Goal: Task Accomplishment & Management: Use online tool/utility

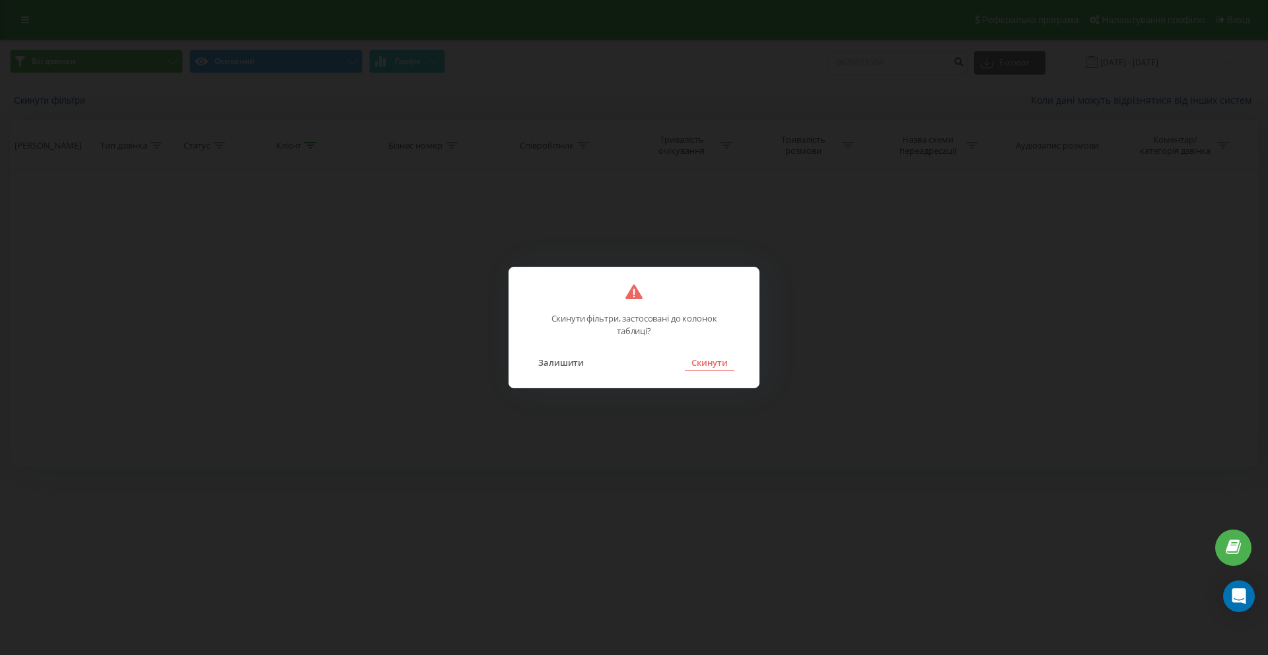
click at [709, 362] on button "Скинути" at bounding box center [710, 362] width 50 height 17
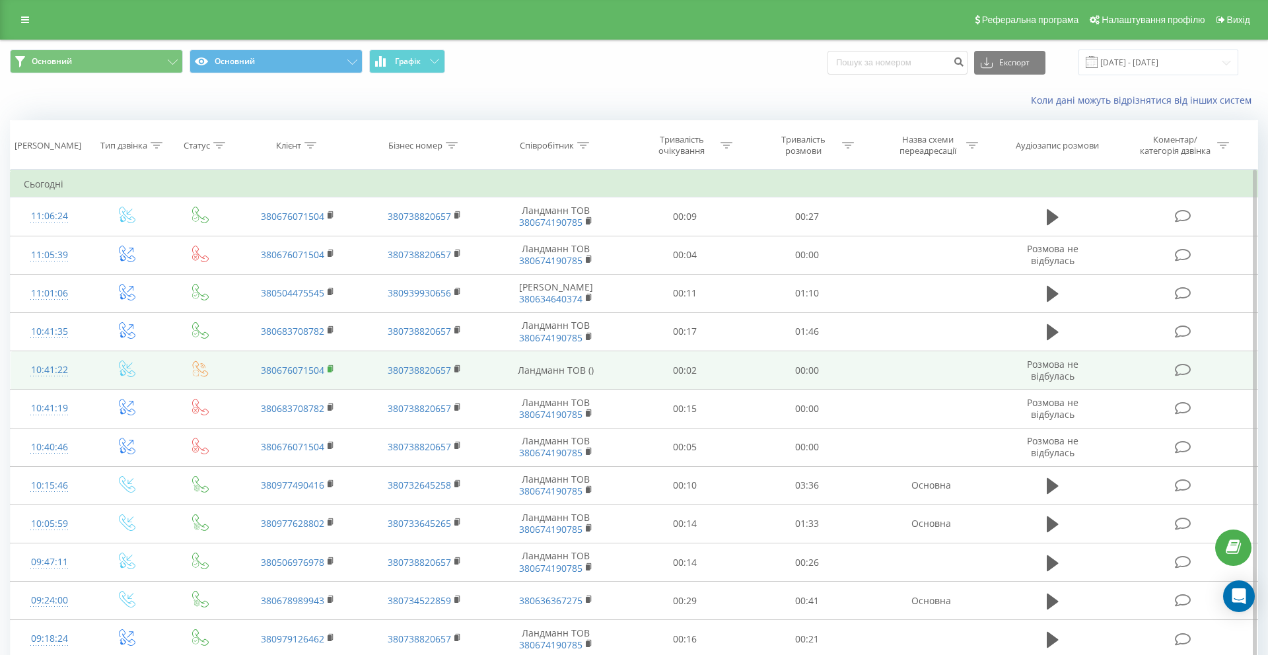
click at [332, 367] on icon at bounding box center [331, 369] width 7 height 9
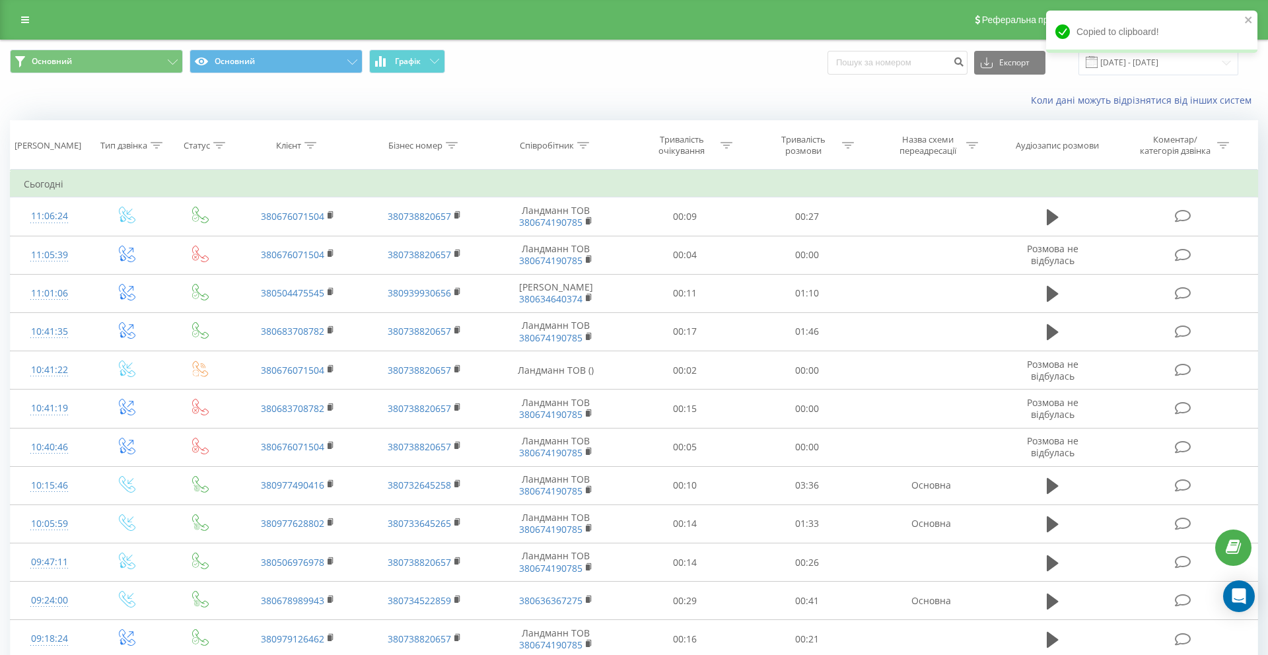
click at [916, 50] on div "Експорт .csv .xls .xlsx 22.06.2025 - 22.09.2025" at bounding box center [1033, 63] width 411 height 26
click at [915, 61] on input at bounding box center [898, 63] width 140 height 24
paste input "380676071504"
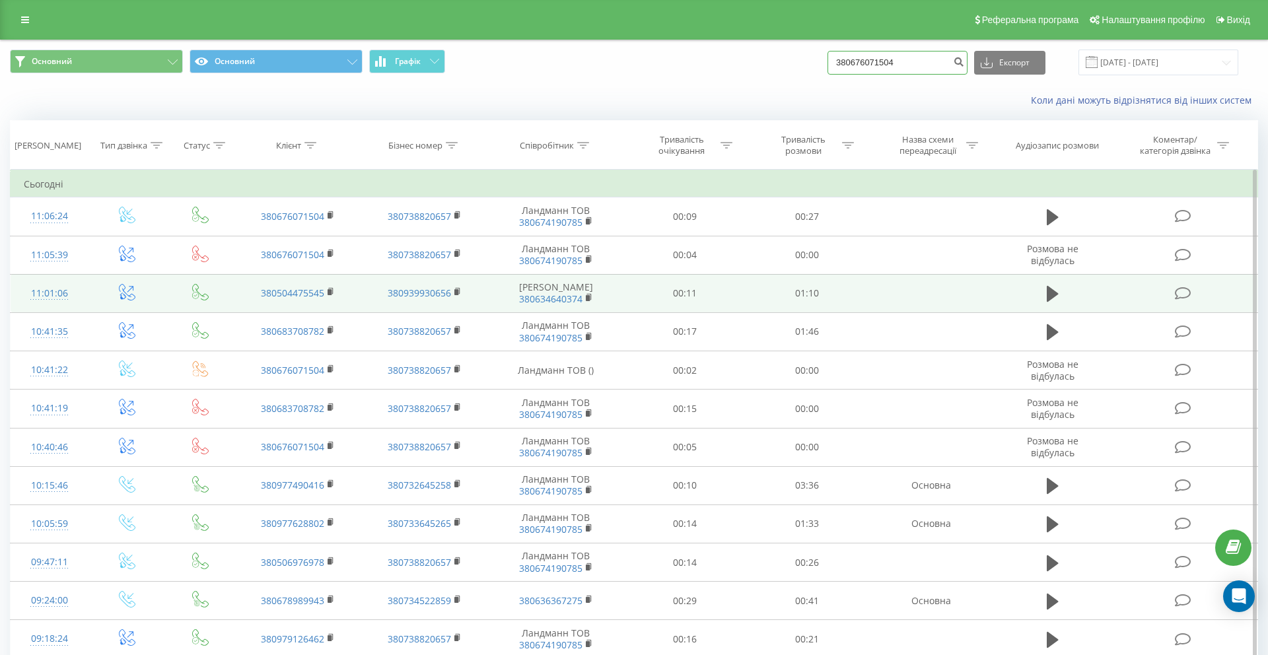
type input "380676071504"
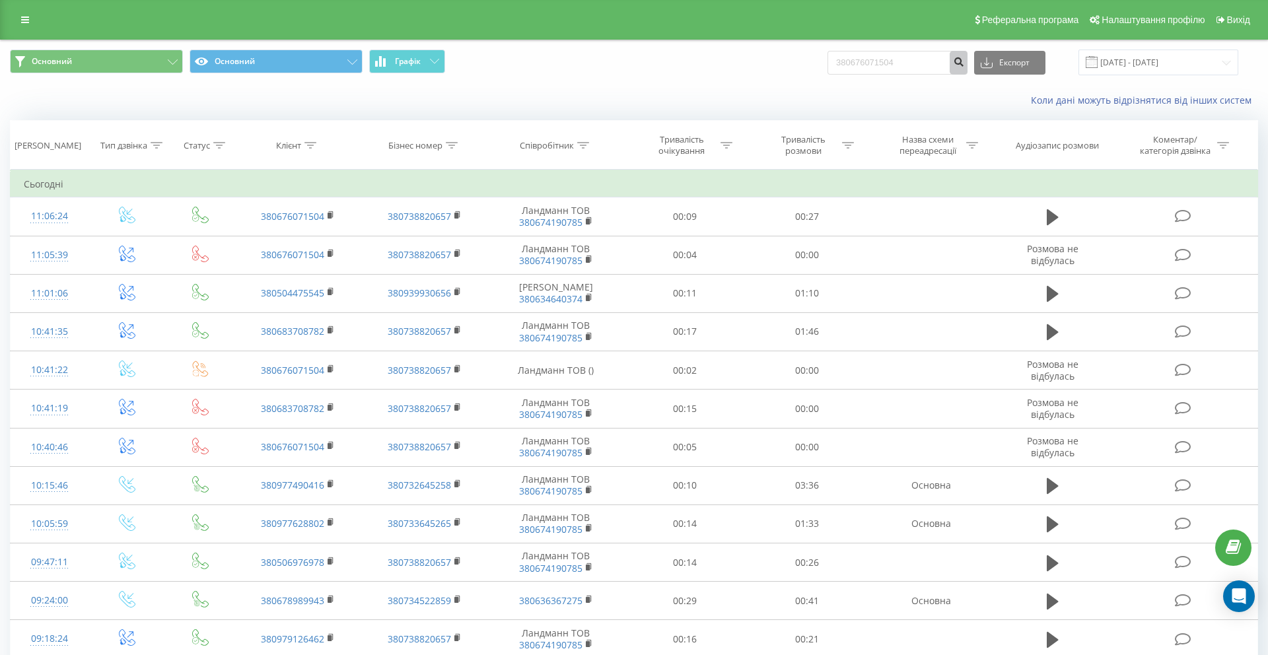
click at [964, 64] on icon "submit" at bounding box center [958, 60] width 11 height 8
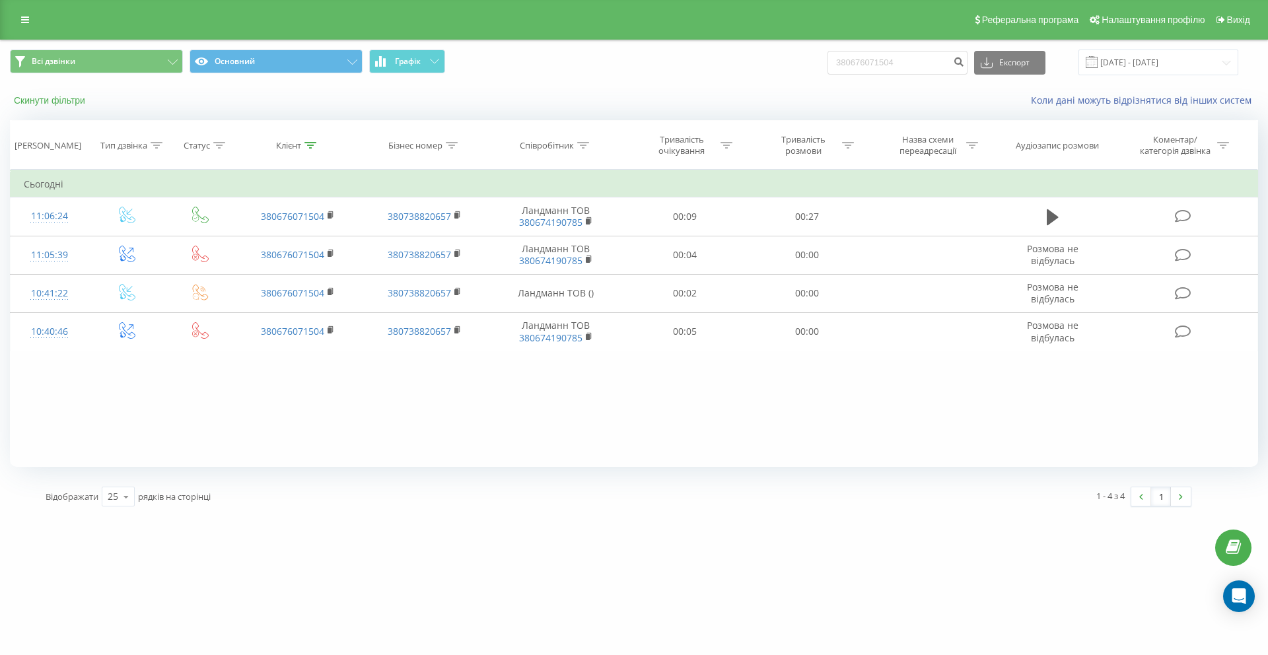
click at [48, 103] on button "Скинути фільтри" at bounding box center [51, 100] width 82 height 12
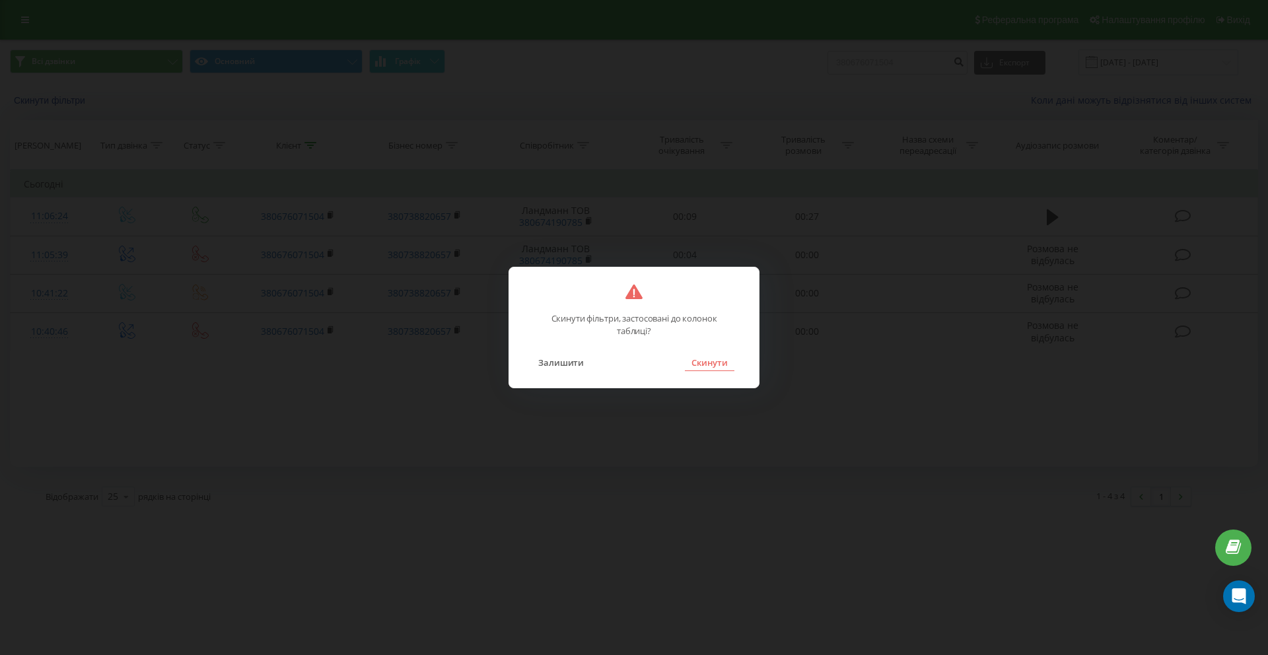
click at [717, 368] on button "Скинути" at bounding box center [710, 362] width 50 height 17
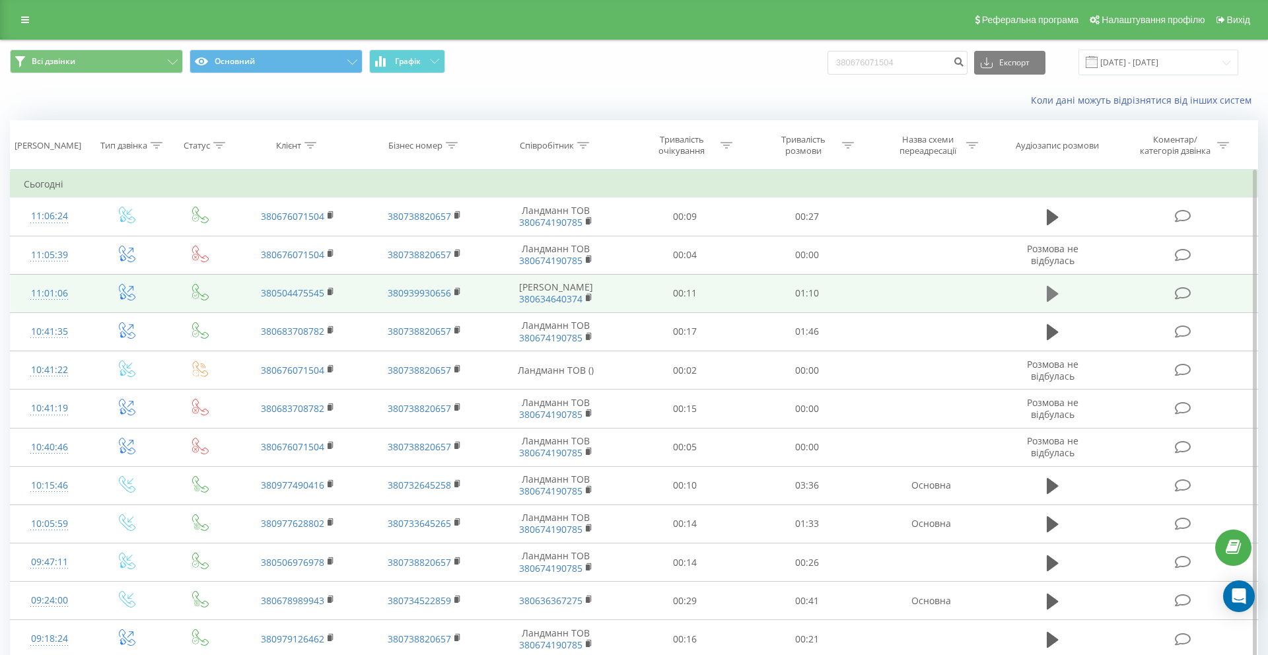
click at [1054, 290] on icon at bounding box center [1053, 294] width 12 height 18
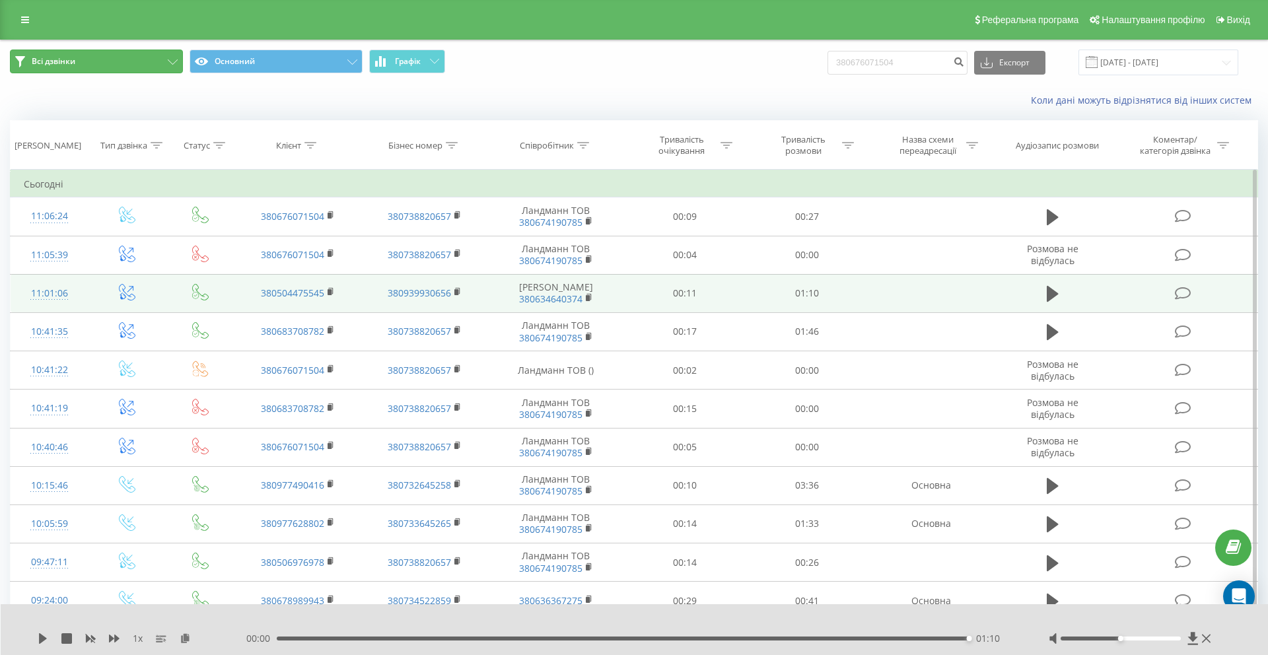
click at [164, 63] on button "Всі дзвінки" at bounding box center [96, 62] width 173 height 24
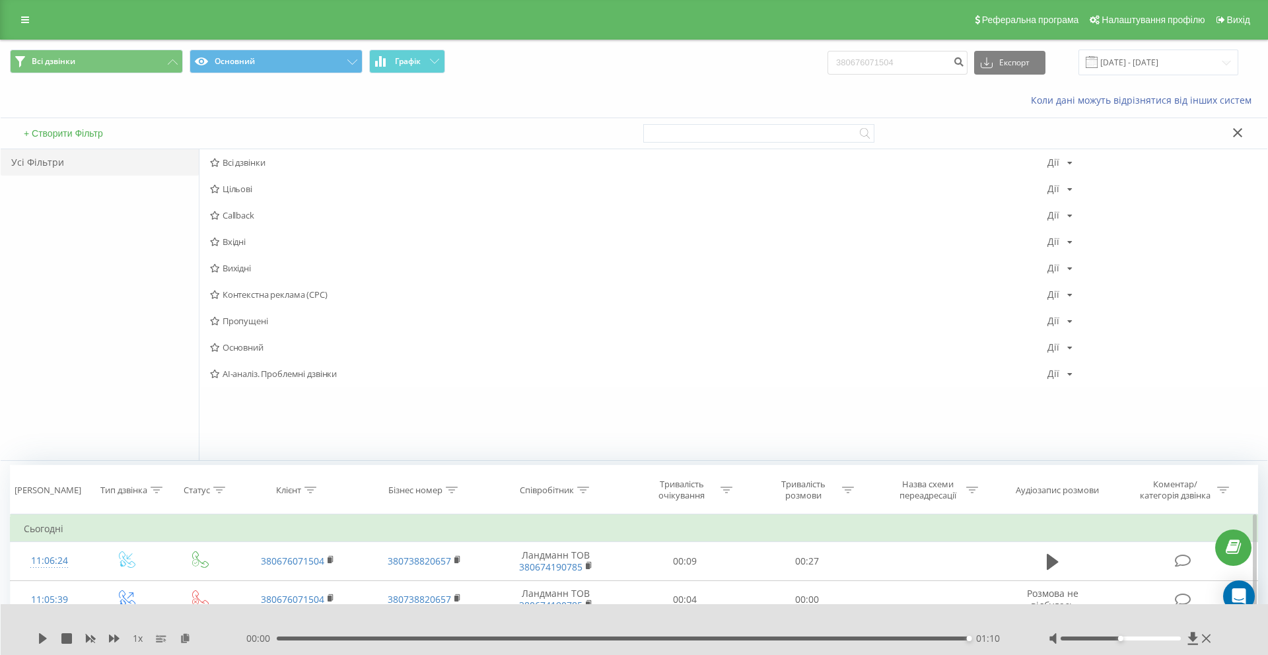
click at [89, 133] on button "+ Створити Фільтр" at bounding box center [63, 133] width 87 height 12
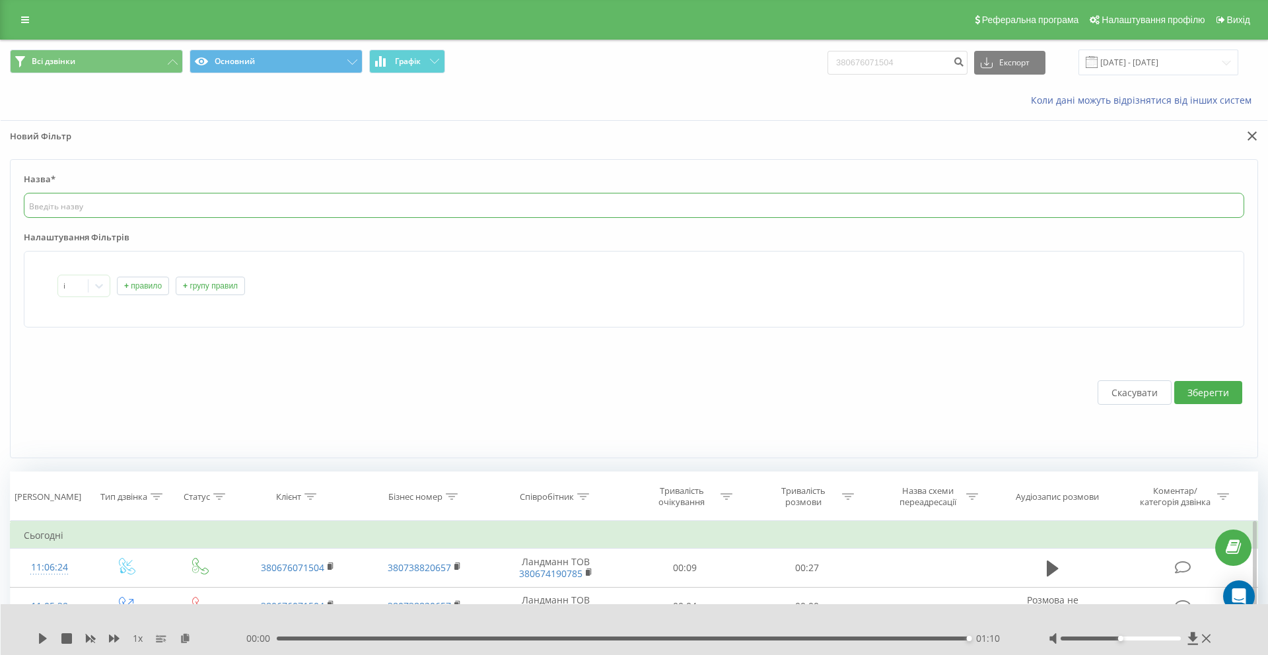
click at [75, 213] on input "text" at bounding box center [634, 205] width 1221 height 25
type input "Вендори"
click at [147, 288] on button "+ правило" at bounding box center [143, 286] width 52 height 18
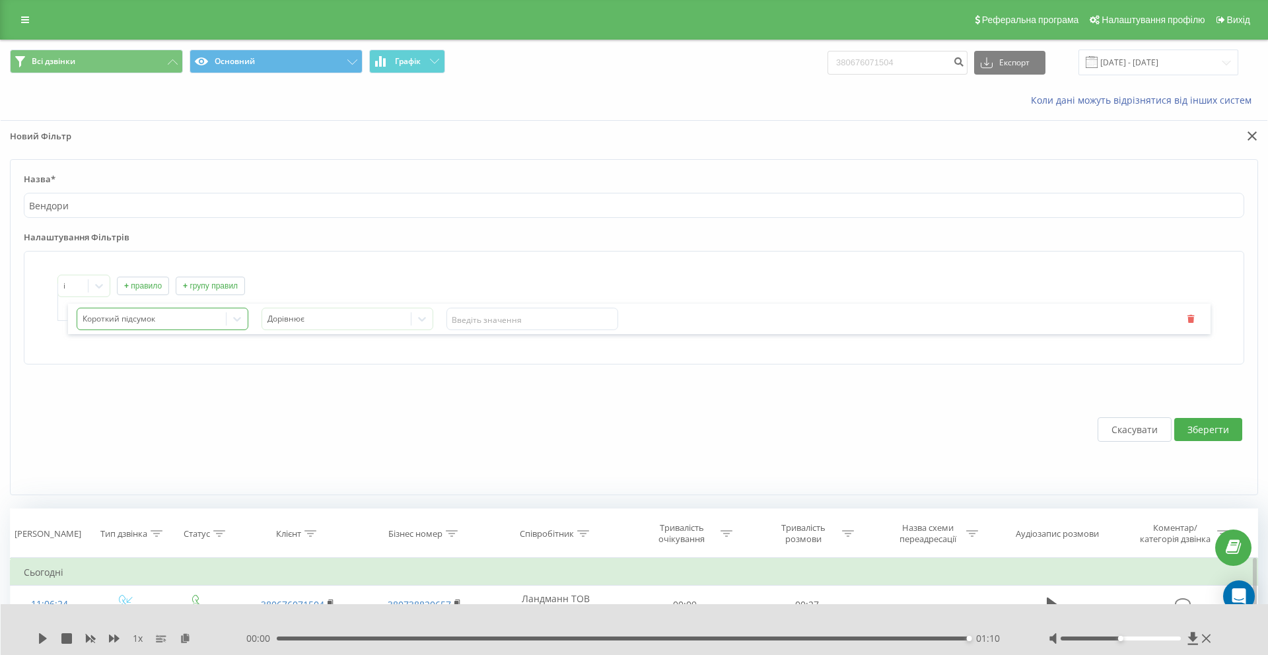
click at [149, 315] on div at bounding box center [152, 319] width 139 height 15
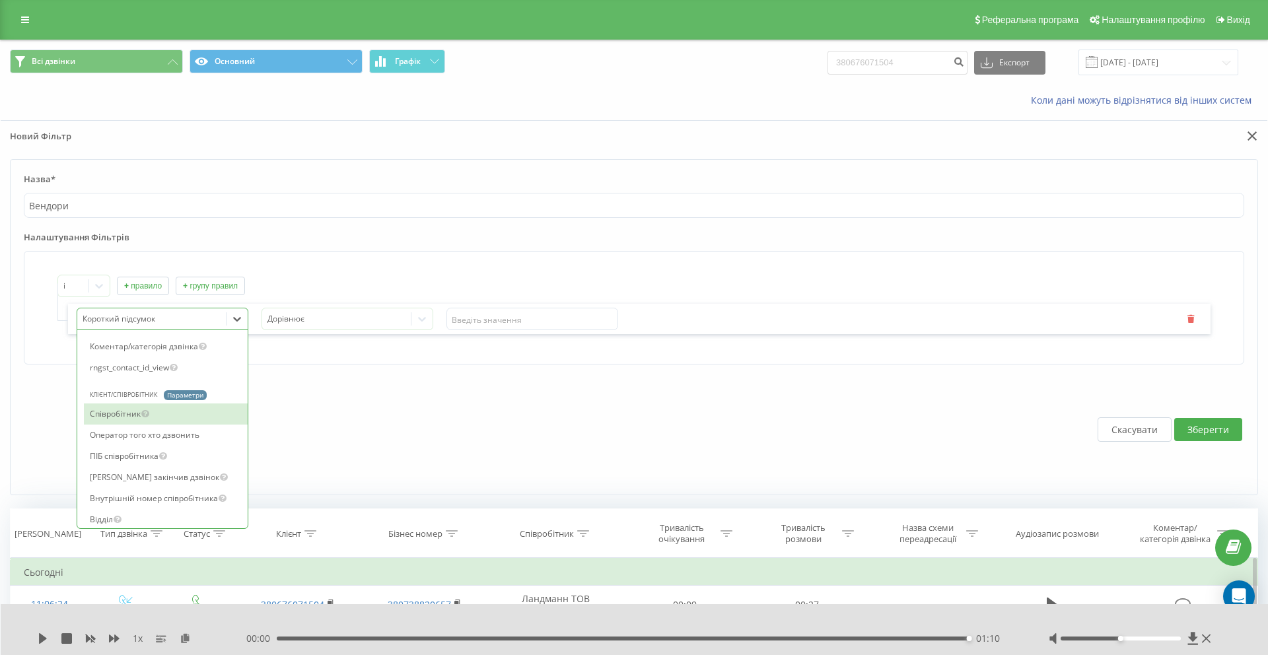
scroll to position [1398, 0]
click at [189, 417] on div "Співробітник" at bounding box center [166, 412] width 164 height 21
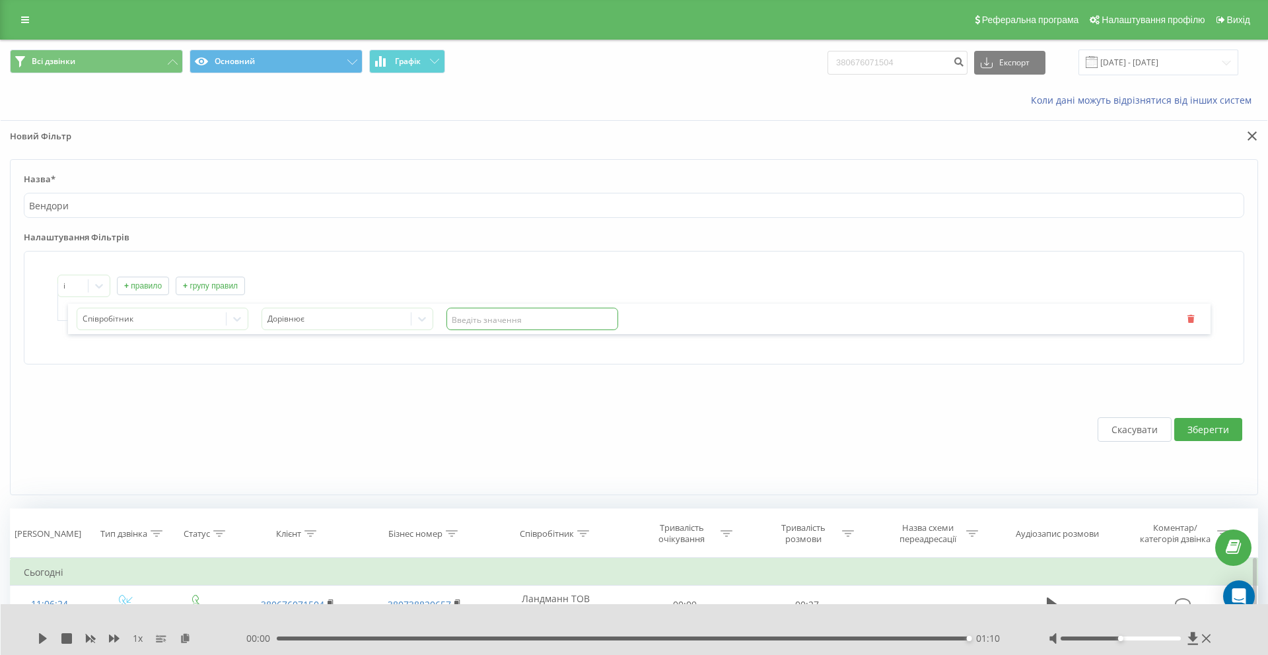
click at [497, 324] on input "text" at bounding box center [532, 319] width 172 height 22
type input "[PERSON_NAME]"
click at [1205, 433] on button "Зберегти" at bounding box center [1208, 429] width 68 height 23
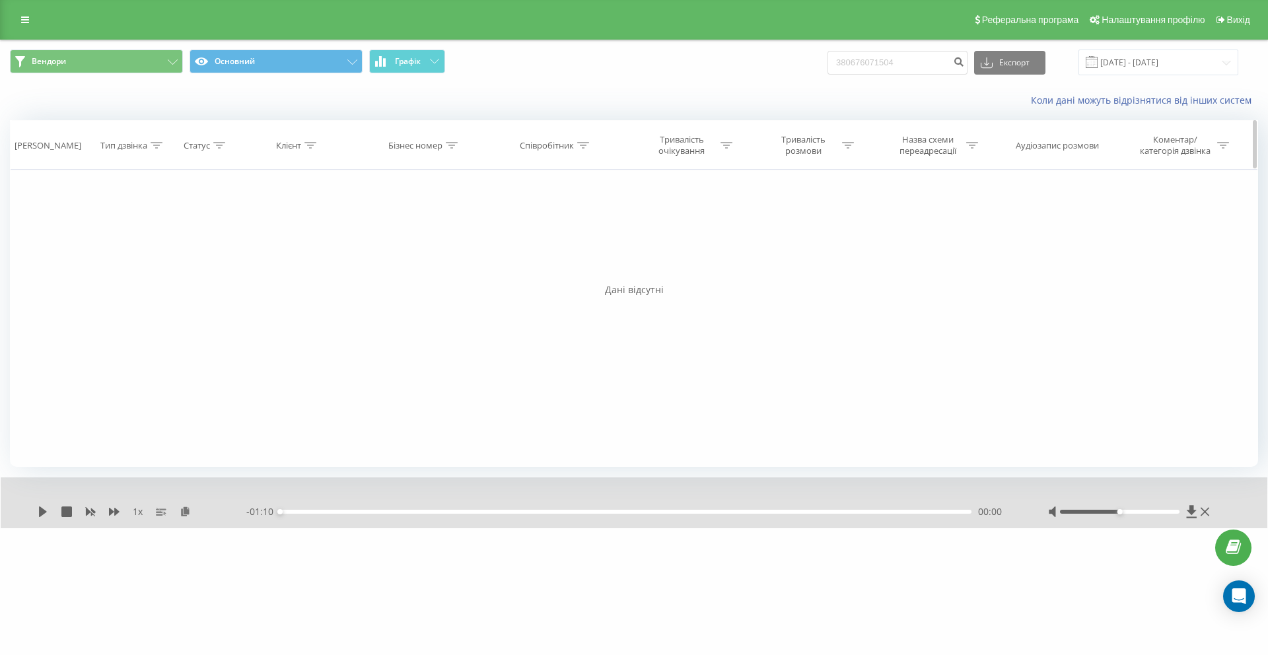
click at [581, 145] on icon at bounding box center [583, 145] width 12 height 7
click at [576, 211] on div at bounding box center [549, 209] width 94 height 13
click at [111, 77] on div "Вендори Основний Графік 380676071504 Експорт .csv .xls .xlsx 22.06.2025 - 22.09…" at bounding box center [634, 62] width 1267 height 44
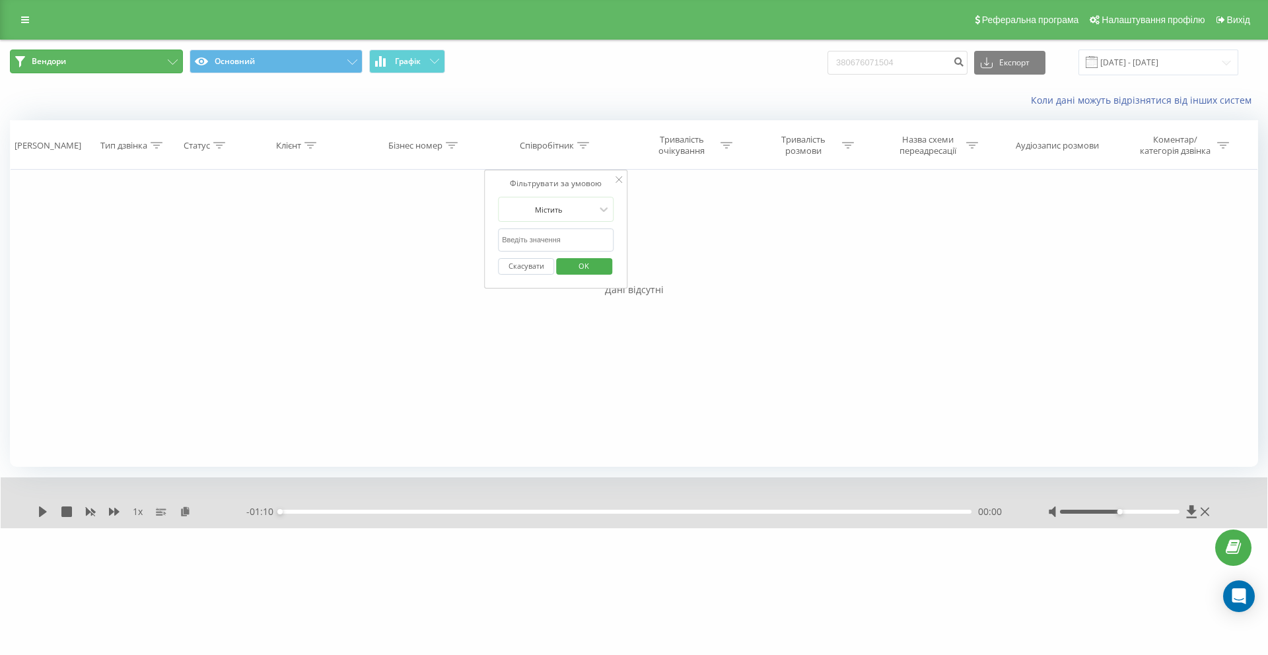
click at [110, 50] on button "Вендори" at bounding box center [96, 62] width 173 height 24
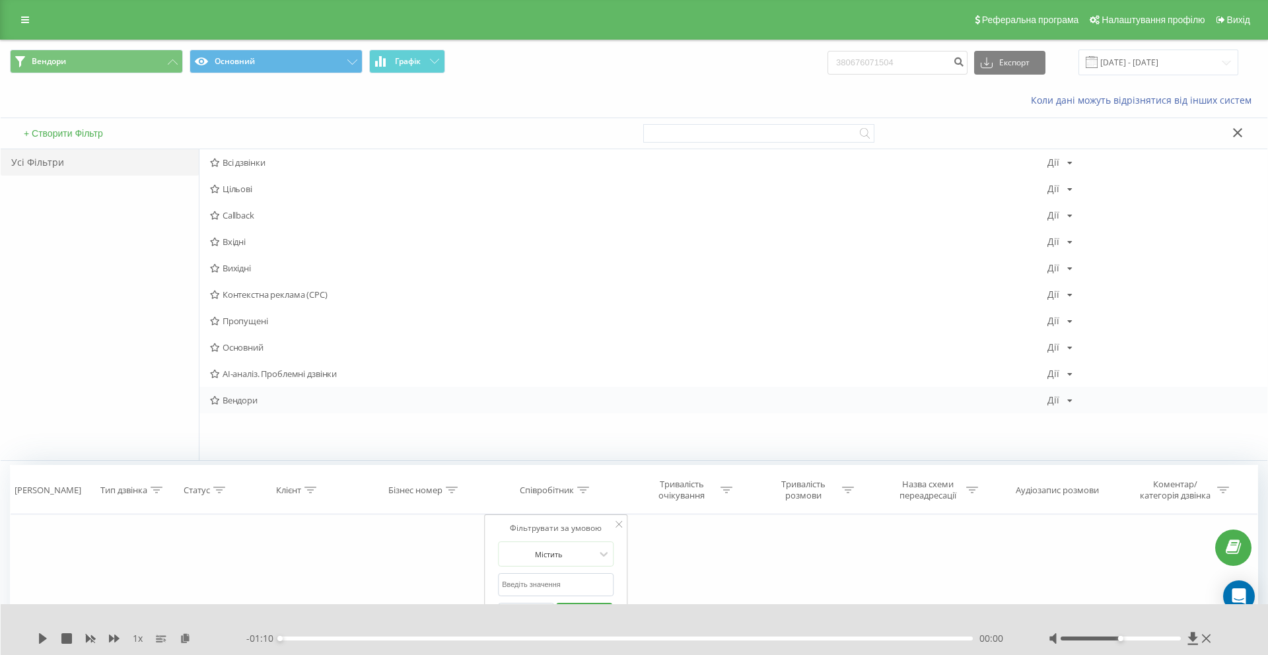
click at [1058, 402] on div "Дії" at bounding box center [1053, 400] width 12 height 9
click at [1086, 417] on span "Редагувати" at bounding box center [1105, 417] width 44 height 11
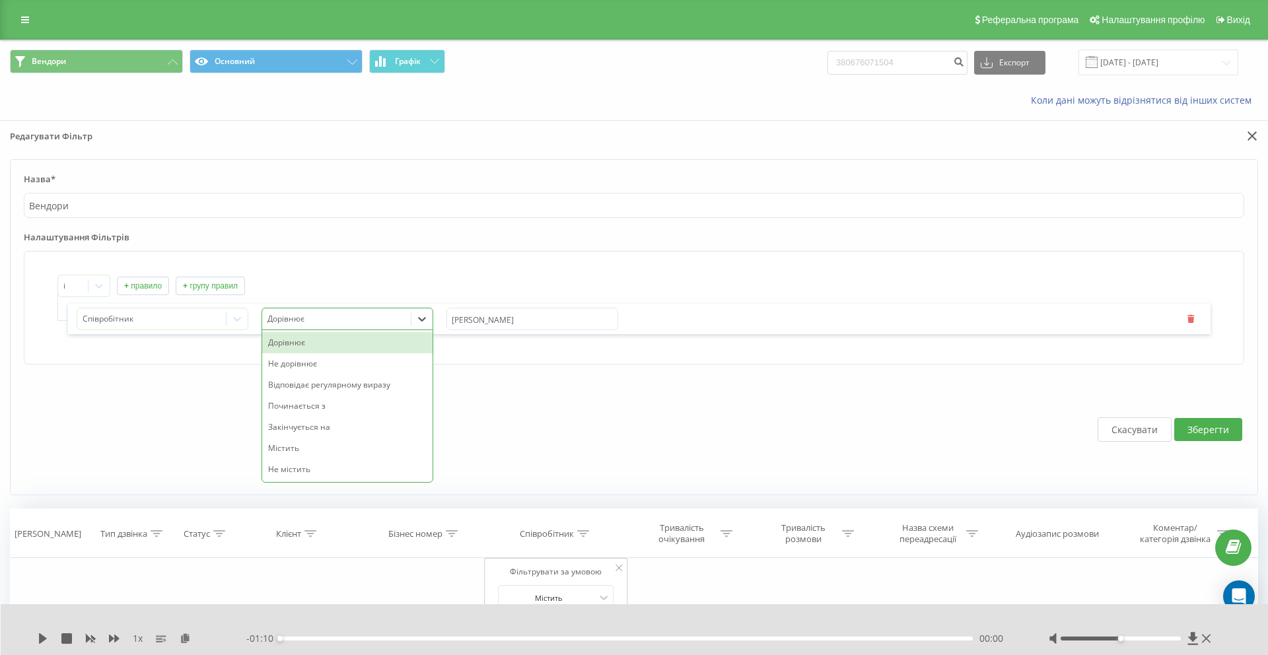
click at [317, 322] on div at bounding box center [336, 319] width 139 height 15
click at [320, 450] on div "Містить" at bounding box center [347, 448] width 170 height 21
click at [1204, 425] on button "Зберегти" at bounding box center [1208, 429] width 68 height 23
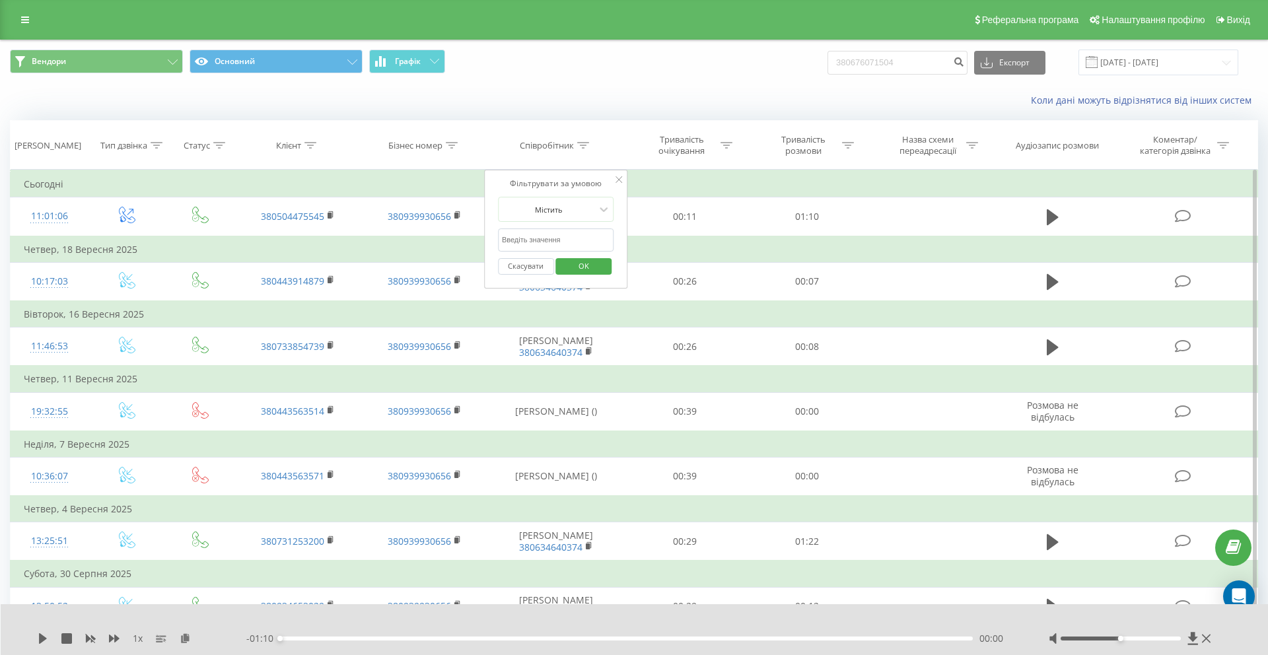
click at [534, 267] on button "Скасувати" at bounding box center [526, 266] width 56 height 17
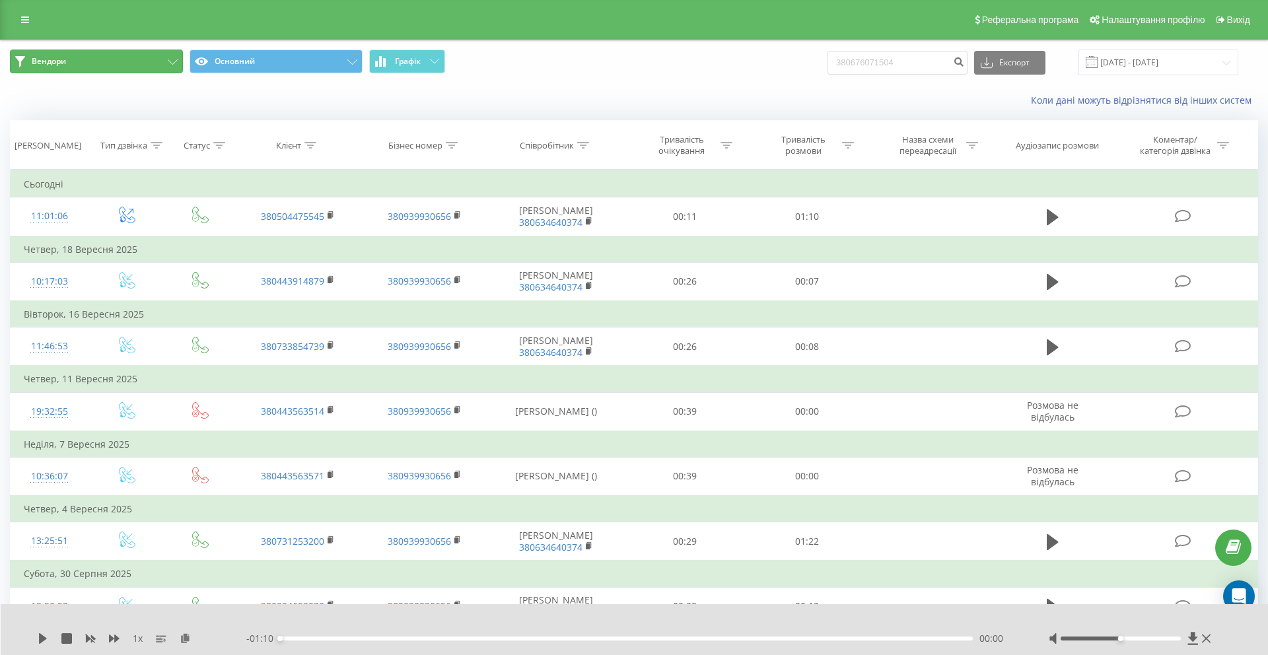
click at [70, 58] on button "Вендори" at bounding box center [96, 62] width 173 height 24
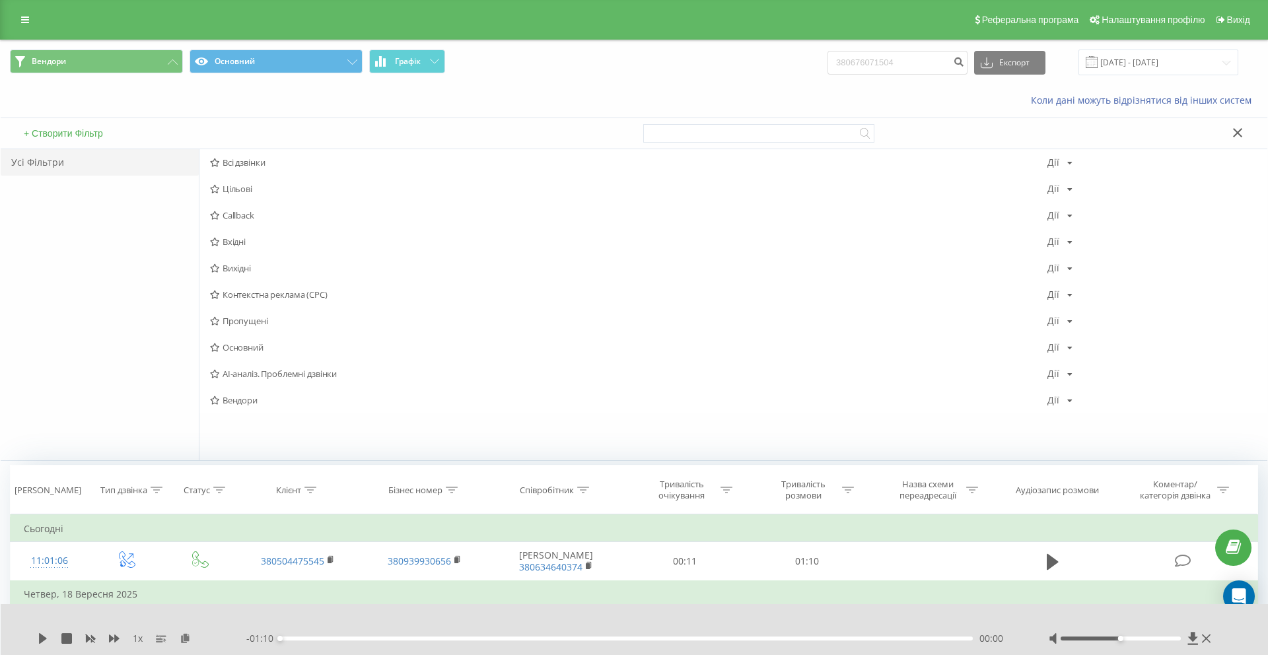
click at [174, 98] on div "Коли дані можуть відрізнятися вiд інших систем" at bounding box center [634, 101] width 1267 height 32
click at [263, 158] on span "Всі дзвінки" at bounding box center [628, 162] width 837 height 9
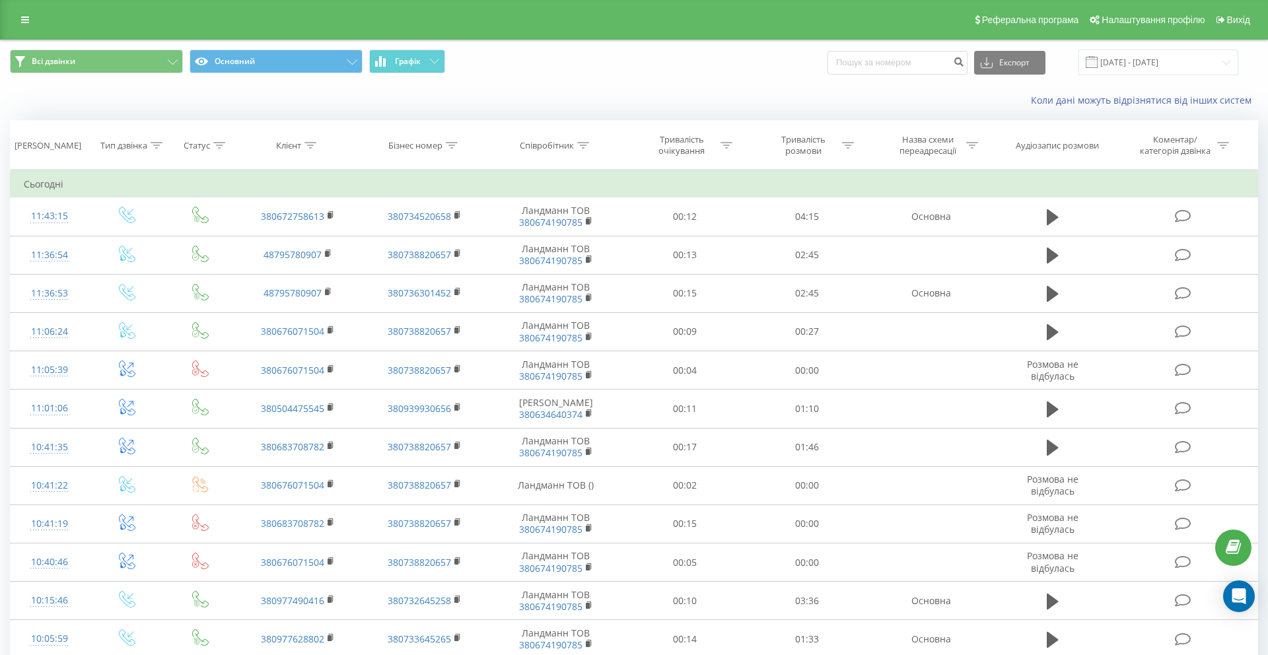
click at [548, 94] on div "Коли дані можуть відрізнятися вiд інших систем" at bounding box center [872, 100] width 792 height 13
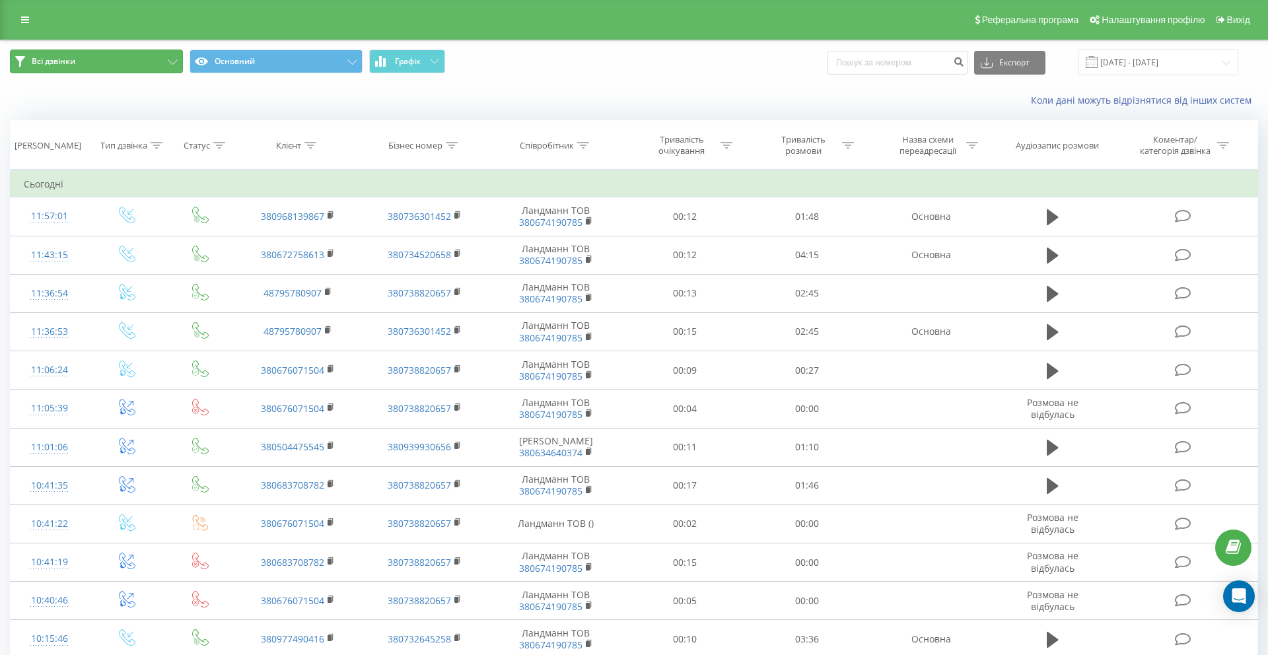
click at [110, 59] on button "Всі дзвінки" at bounding box center [96, 62] width 173 height 24
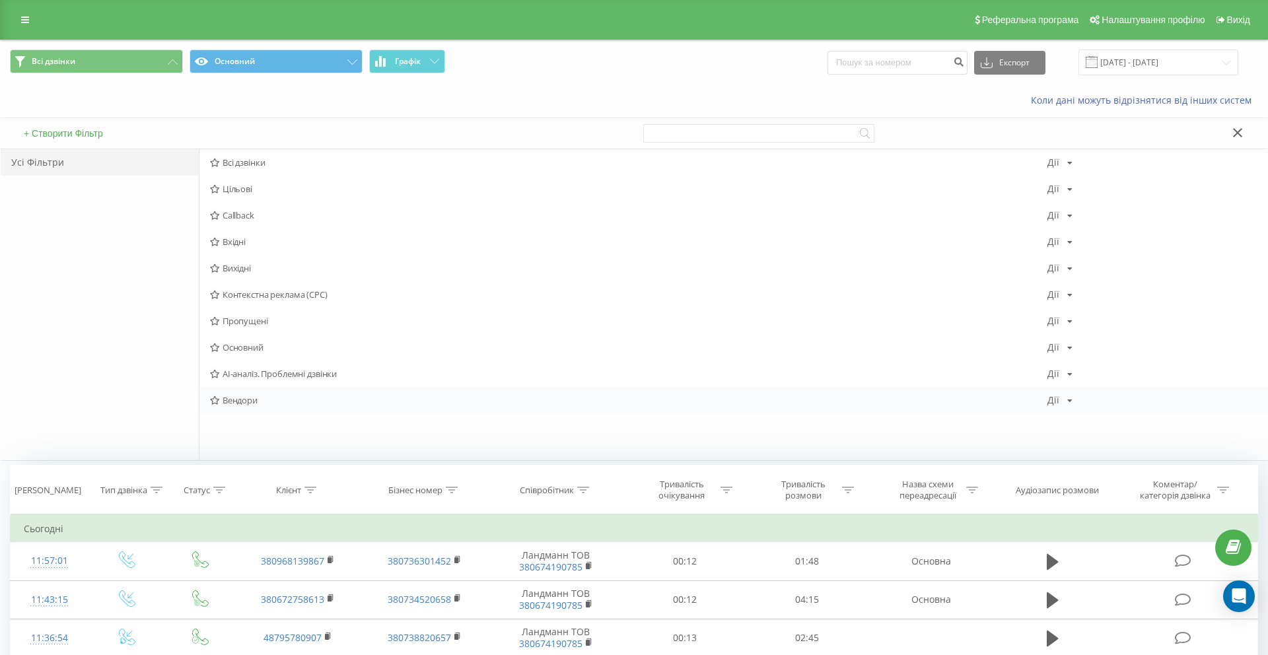
click at [252, 401] on span "Вендори" at bounding box center [628, 400] width 837 height 9
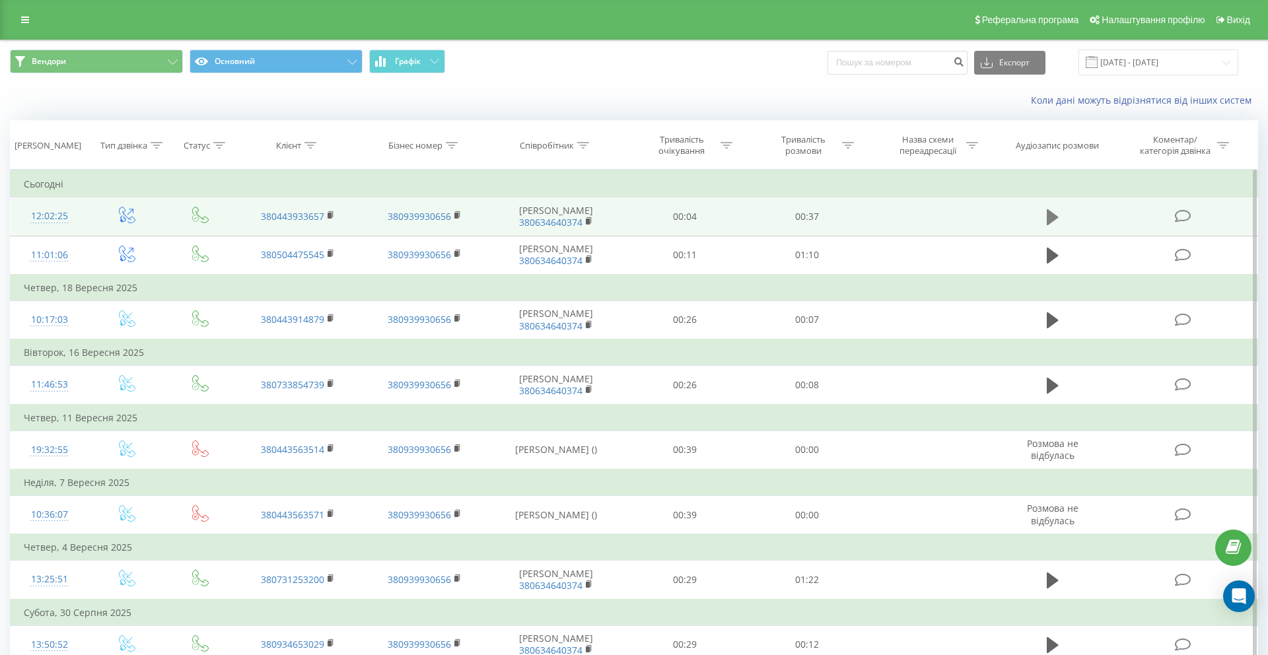
click at [1049, 219] on icon at bounding box center [1053, 217] width 12 height 16
